Goal: Find specific page/section: Find specific page/section

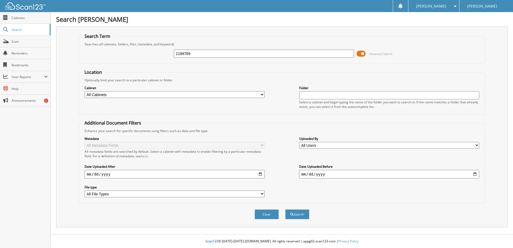
type input "2188769"
click at [285, 209] on button "Search" at bounding box center [297, 214] width 24 height 10
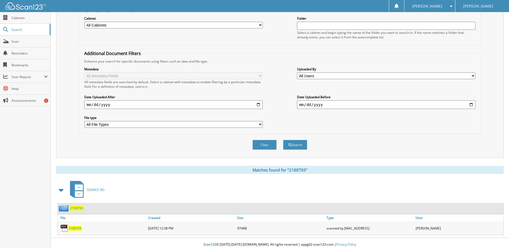
scroll to position [73, 0]
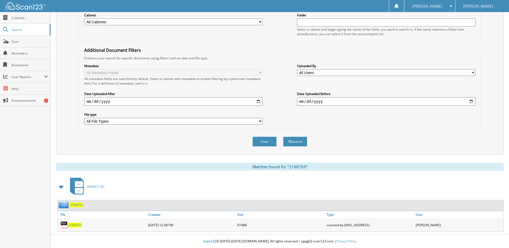
click at [77, 225] on span "2188769" at bounding box center [74, 225] width 13 height 5
click at [75, 226] on span "2188769" at bounding box center [74, 225] width 13 height 5
